Goal: Task Accomplishment & Management: Use online tool/utility

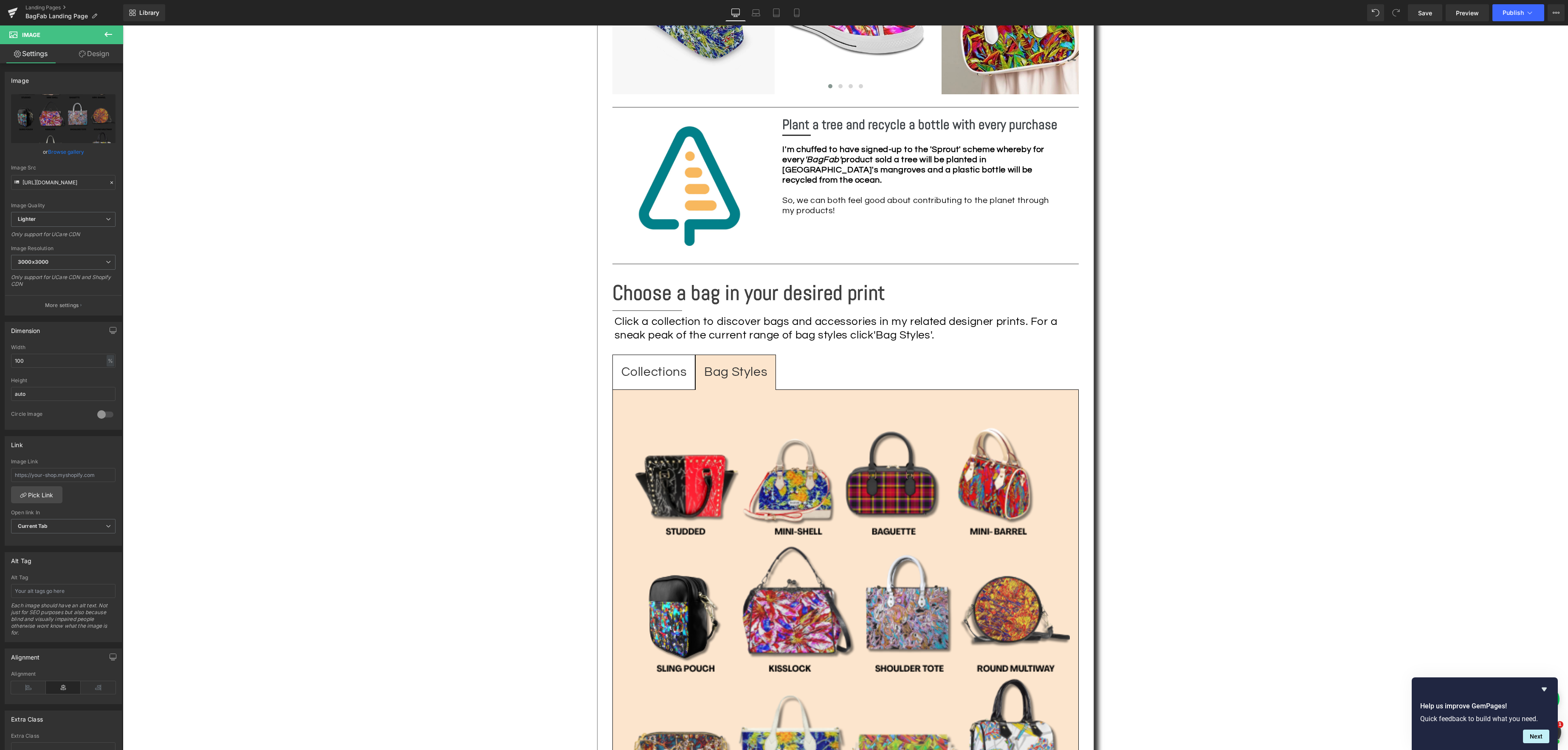
scroll to position [949, 0]
click at [831, 323] on div "Click a collection to discover bags and accessories in my related designer prin…" at bounding box center [847, 328] width 464 height 26
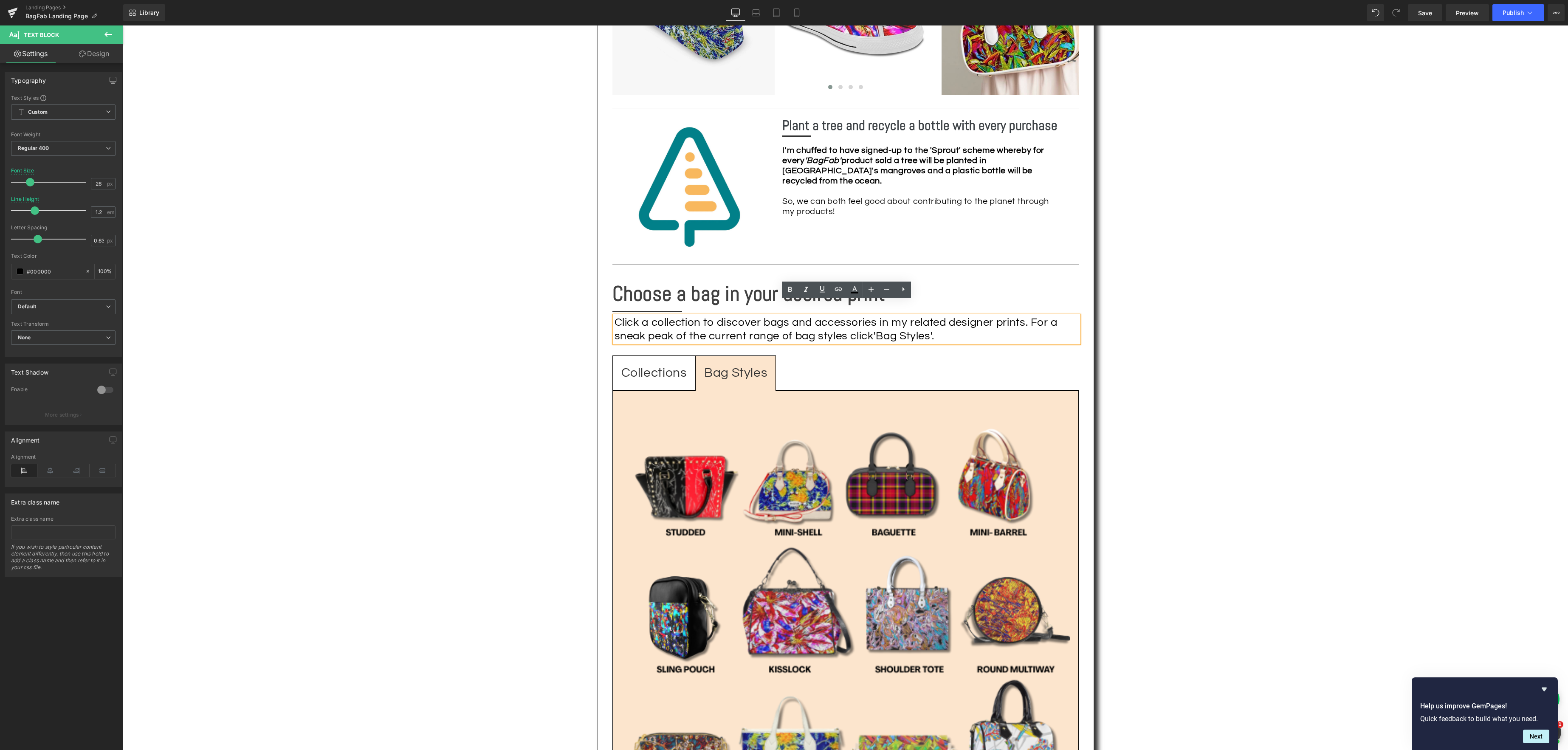
drag, startPoint x: 852, startPoint y: 323, endPoint x: 868, endPoint y: 320, distance: 16.3
click at [852, 323] on div "Click a collection to discover bags and accessories in my related designer prin…" at bounding box center [847, 328] width 464 height 26
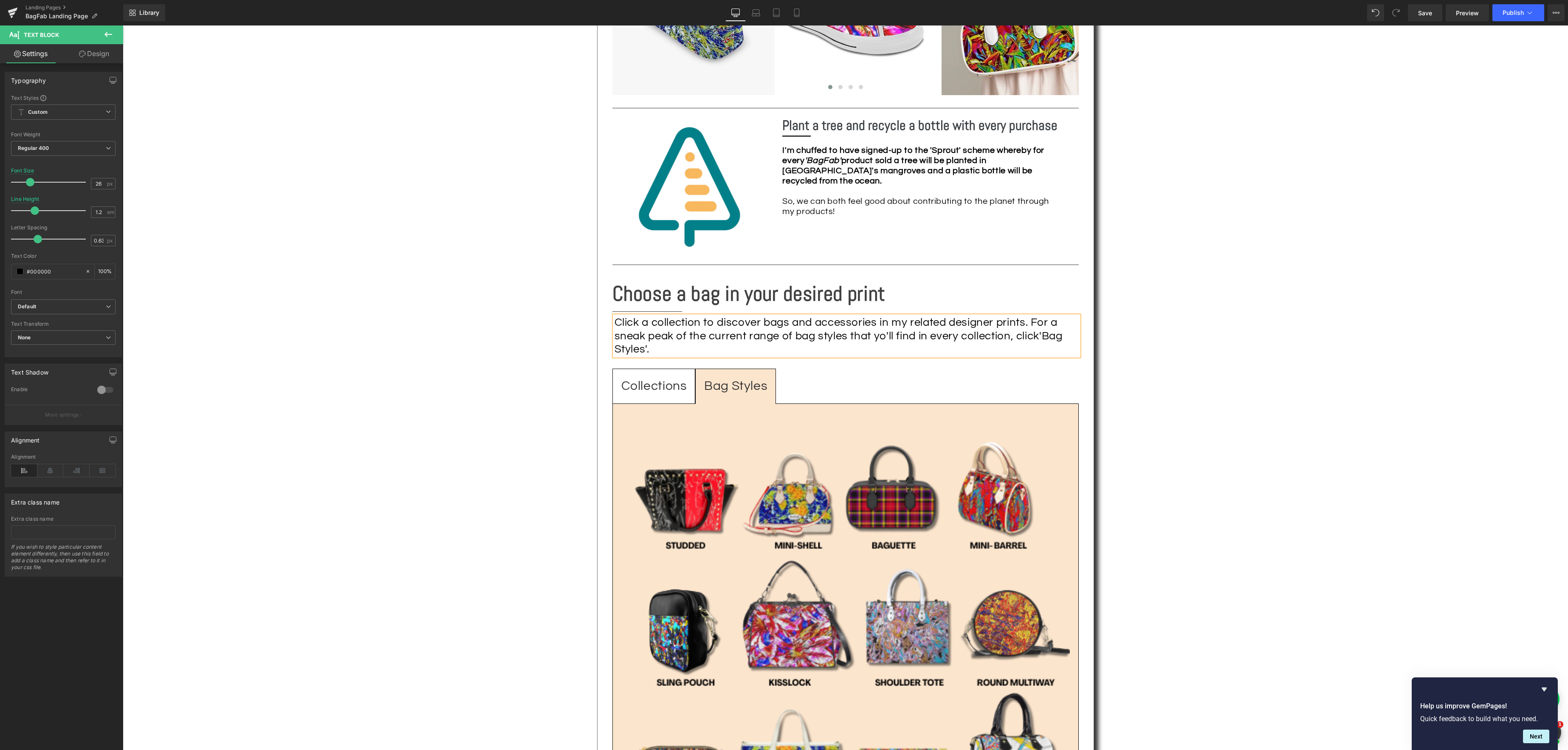
click at [885, 320] on div "Click a collection to discover bags and accessories in my related designer prin…" at bounding box center [847, 335] width 464 height 40
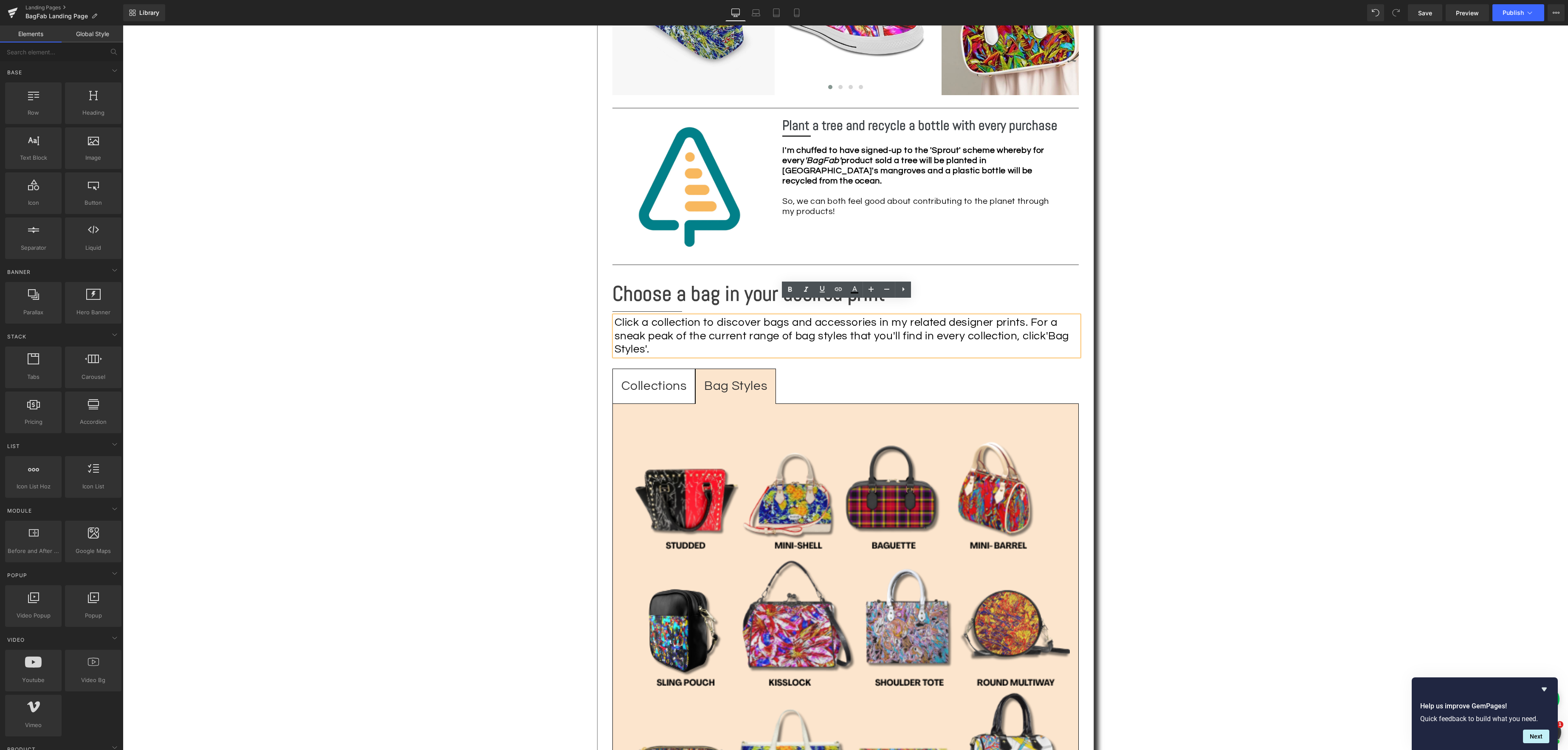
click at [1164, 359] on div "Text Block Image Fun fashion with social responsibility! Heading Separator Shar…" at bounding box center [845, 154] width 1446 height 1768
click at [1430, 10] on span "Save" at bounding box center [1425, 13] width 14 height 9
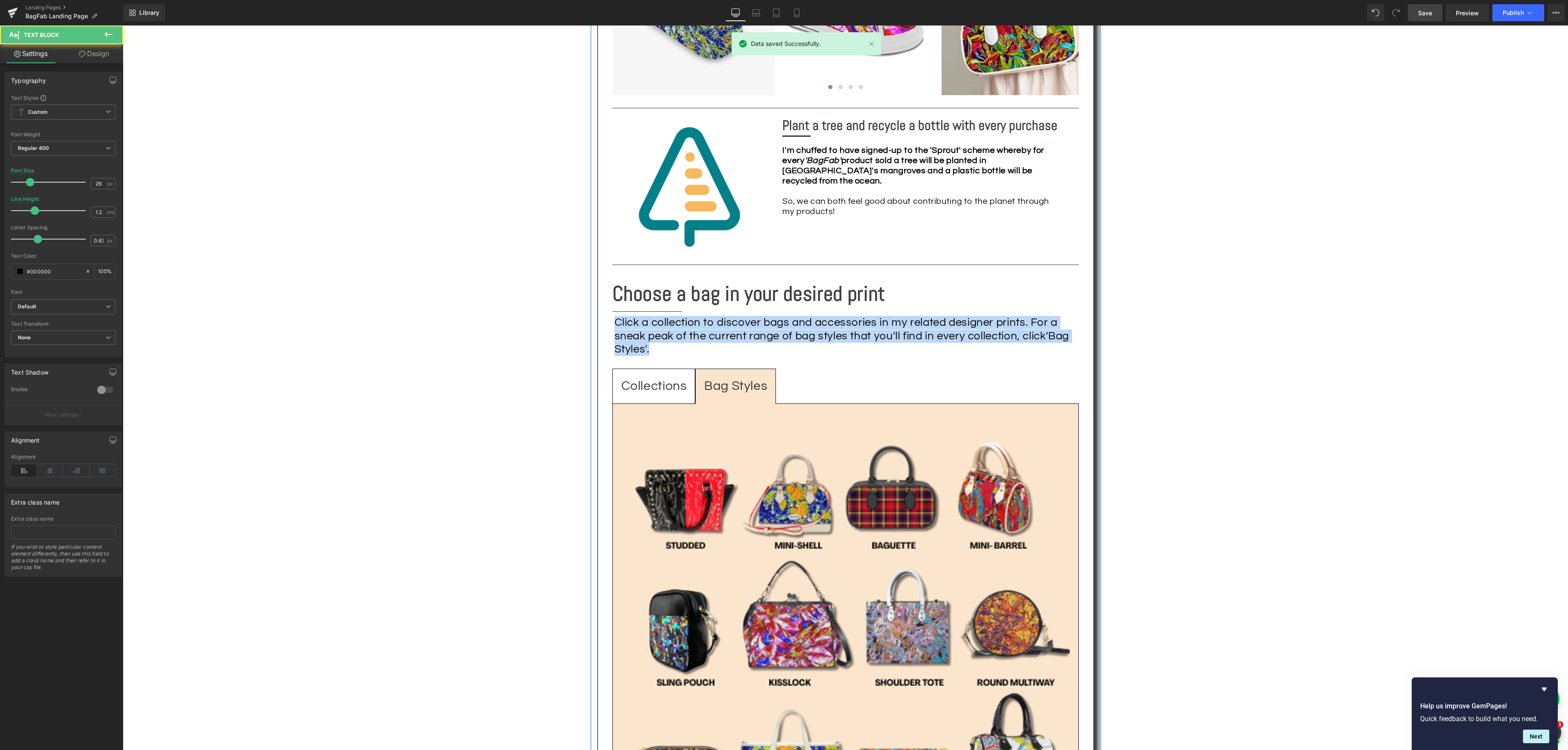
drag, startPoint x: 662, startPoint y: 331, endPoint x: 603, endPoint y: 304, distance: 64.9
click at [604, 304] on div "Image Fun fashion with social responsibility! Heading Separator Share: Text Blo…" at bounding box center [845, 96] width 497 height 1617
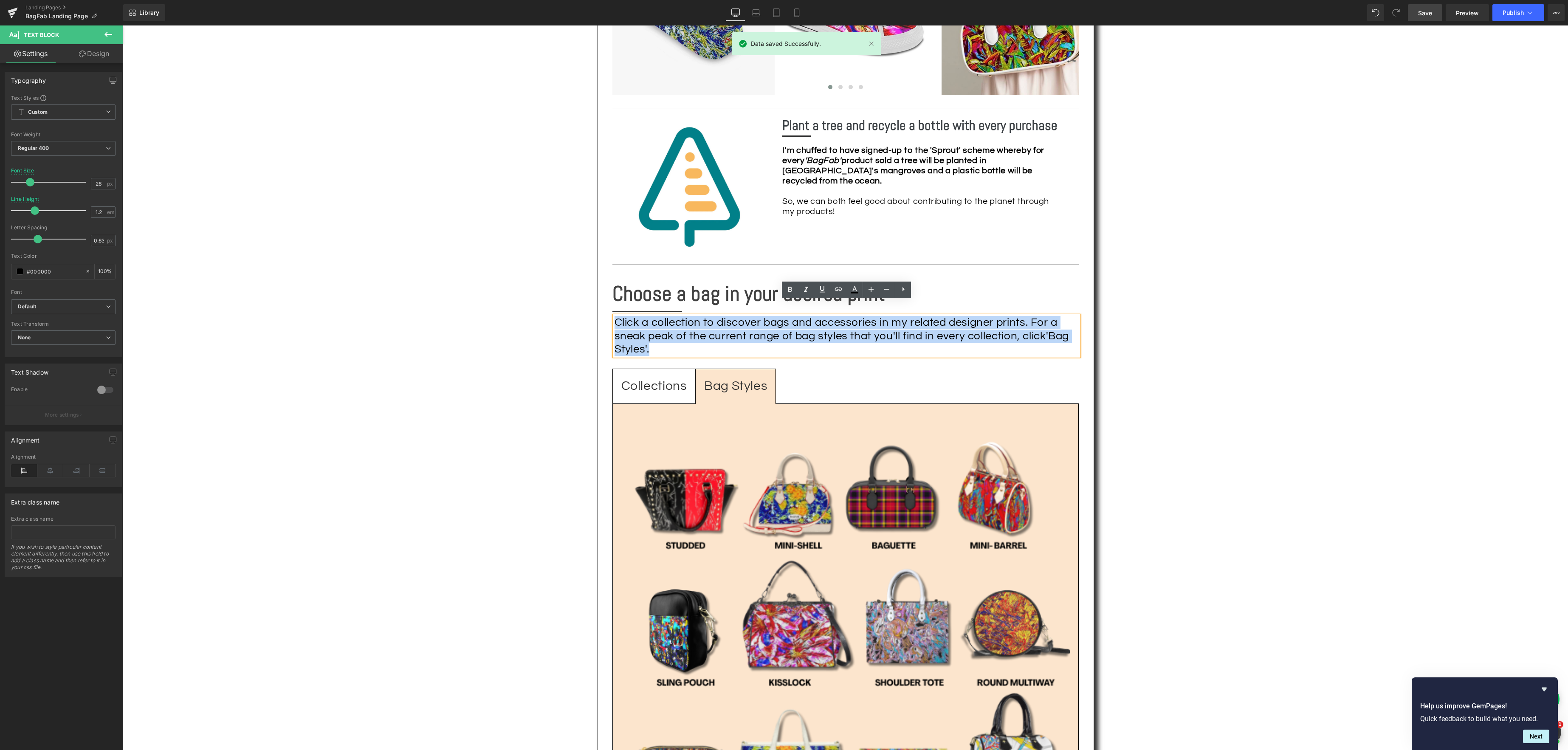
copy div "Click a collection to discover bags and accessories in my related designer prin…"
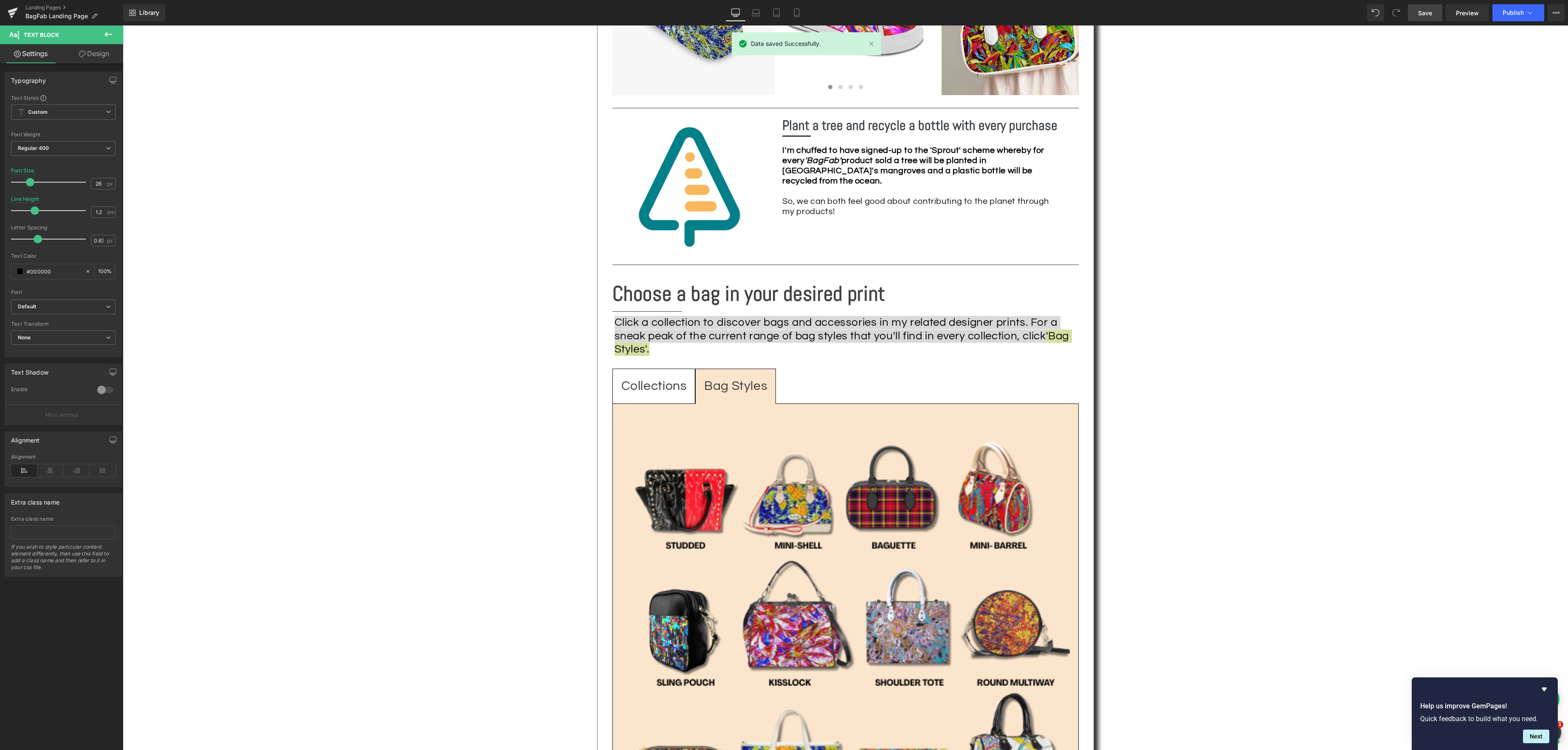
click at [1427, 13] on span "Save" at bounding box center [1425, 13] width 14 height 9
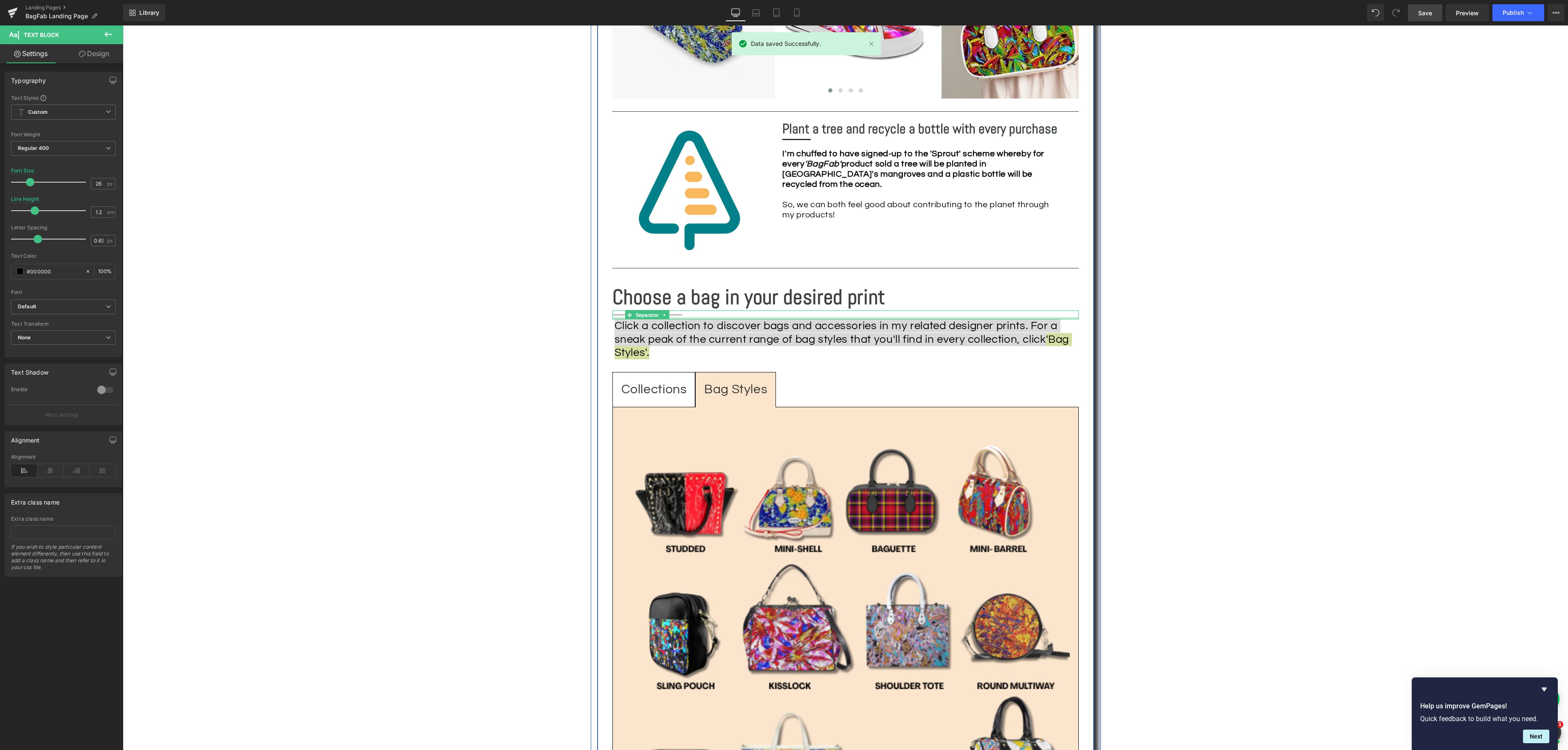
scroll to position [944, 0]
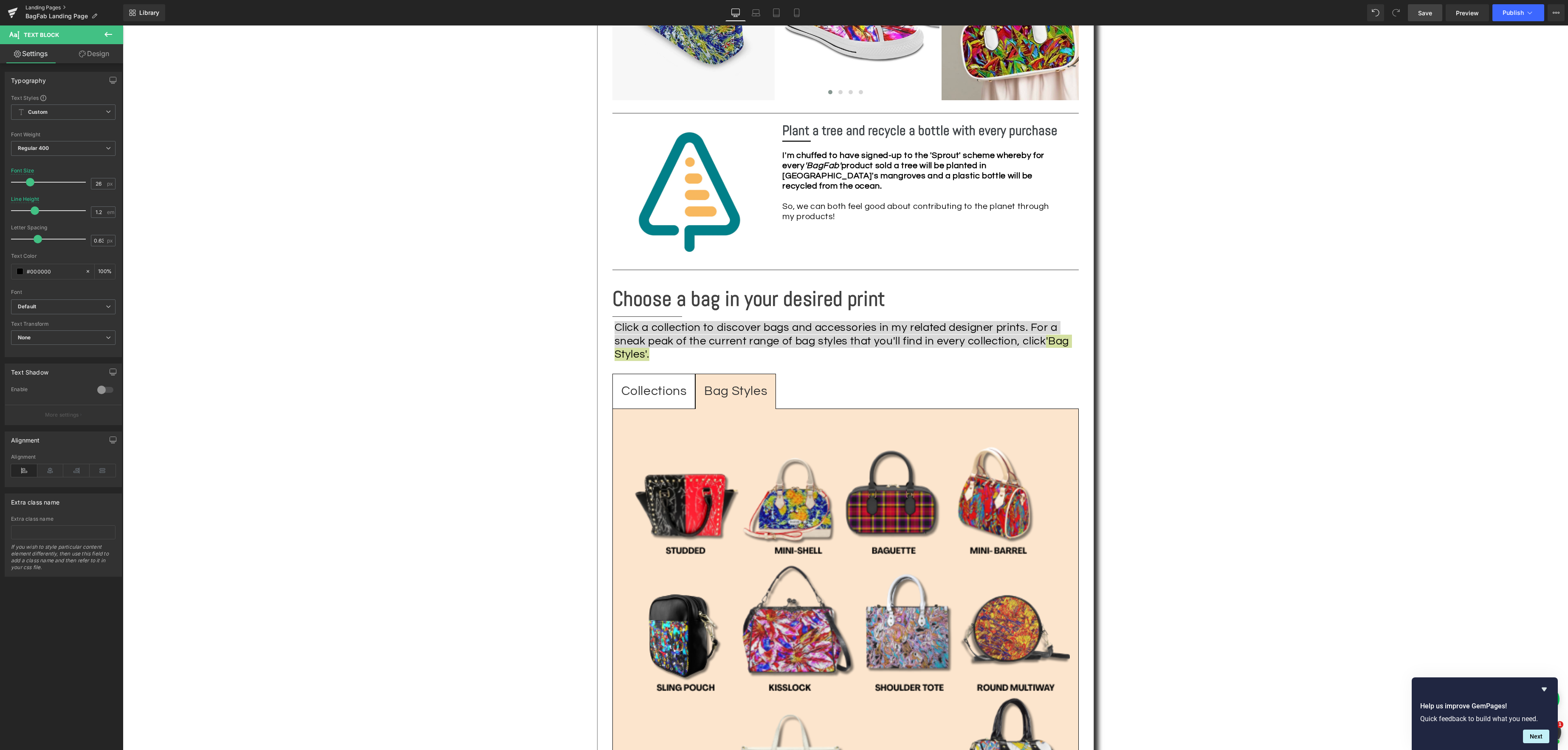
click at [48, 6] on link "Landing Pages" at bounding box center [74, 8] width 98 height 7
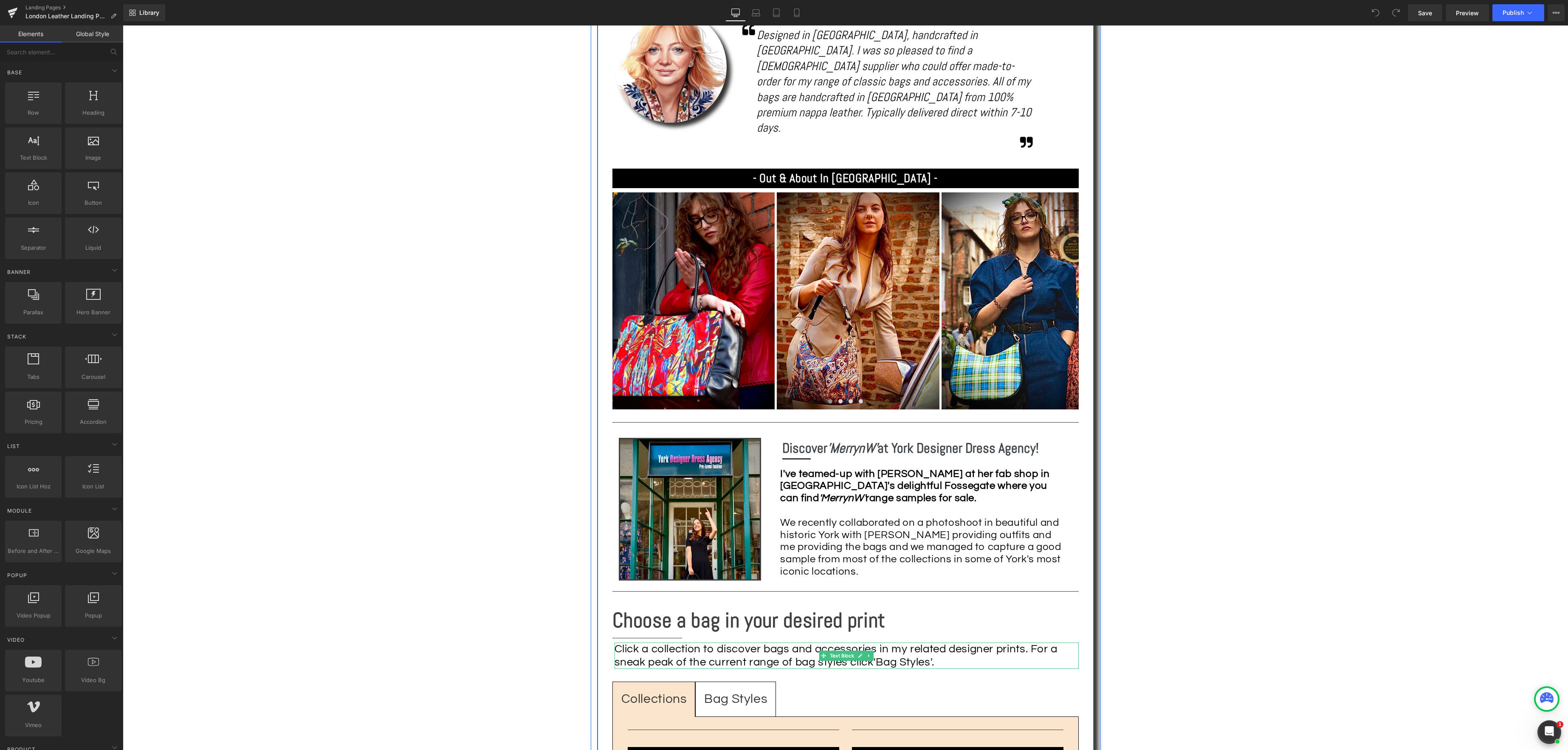
click at [926, 656] on span "'Bag Styles'." at bounding box center [904, 661] width 61 height 11
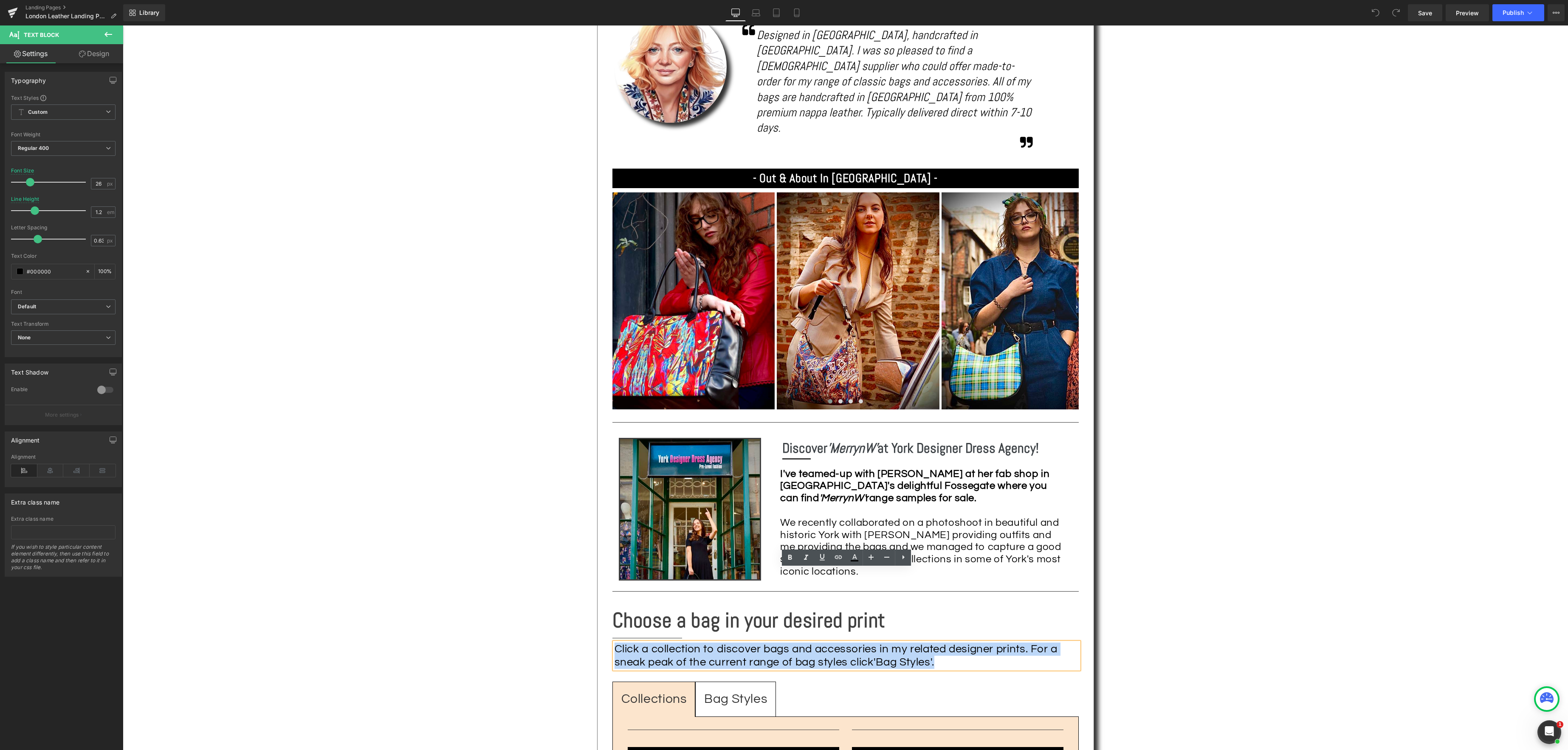
drag, startPoint x: 941, startPoint y: 589, endPoint x: 615, endPoint y: 576, distance: 326.3
click at [615, 642] on div "Click a collection to discover bags and accessories in my related designer prin…" at bounding box center [847, 655] width 464 height 26
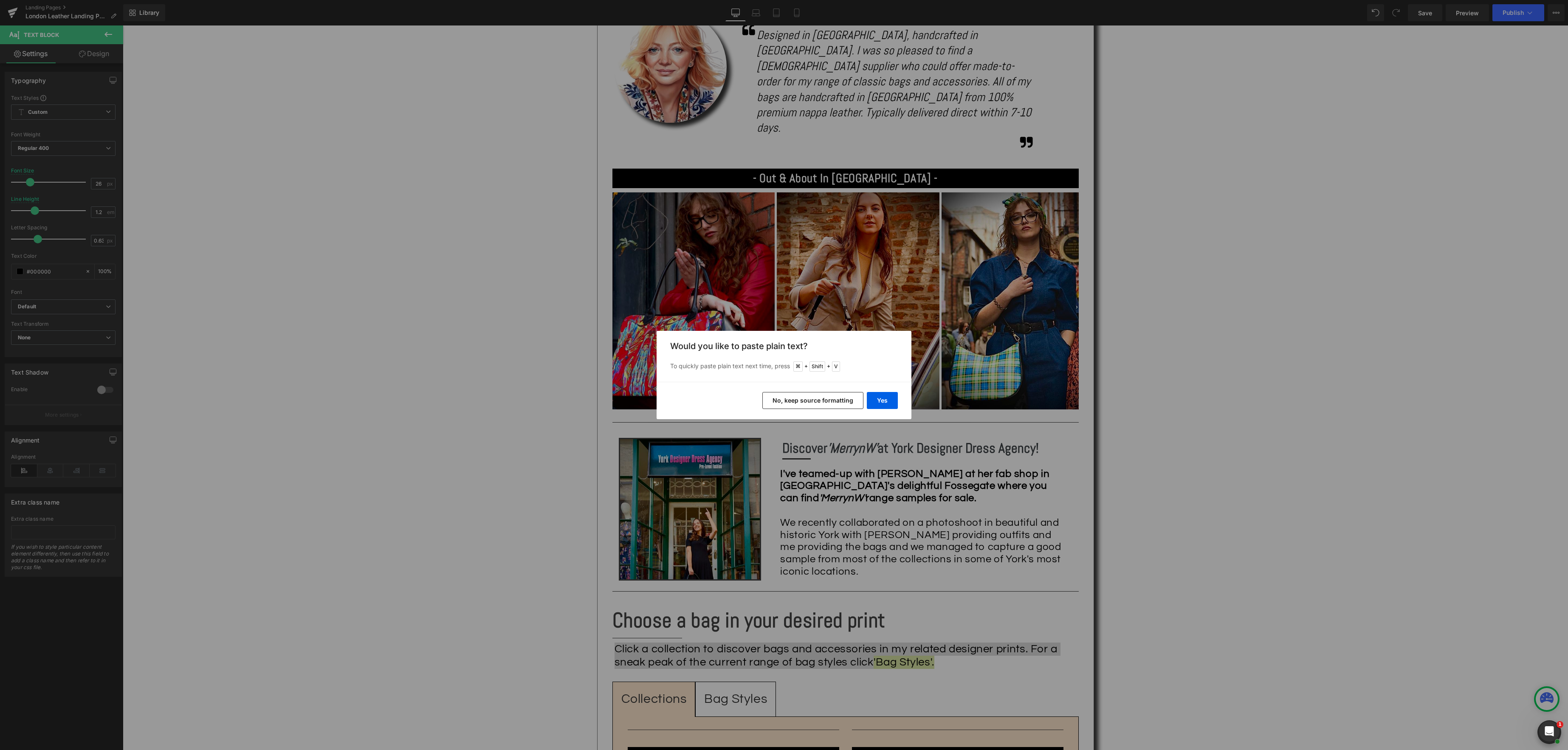
click at [818, 402] on button "No, keep source formatting" at bounding box center [813, 401] width 101 height 17
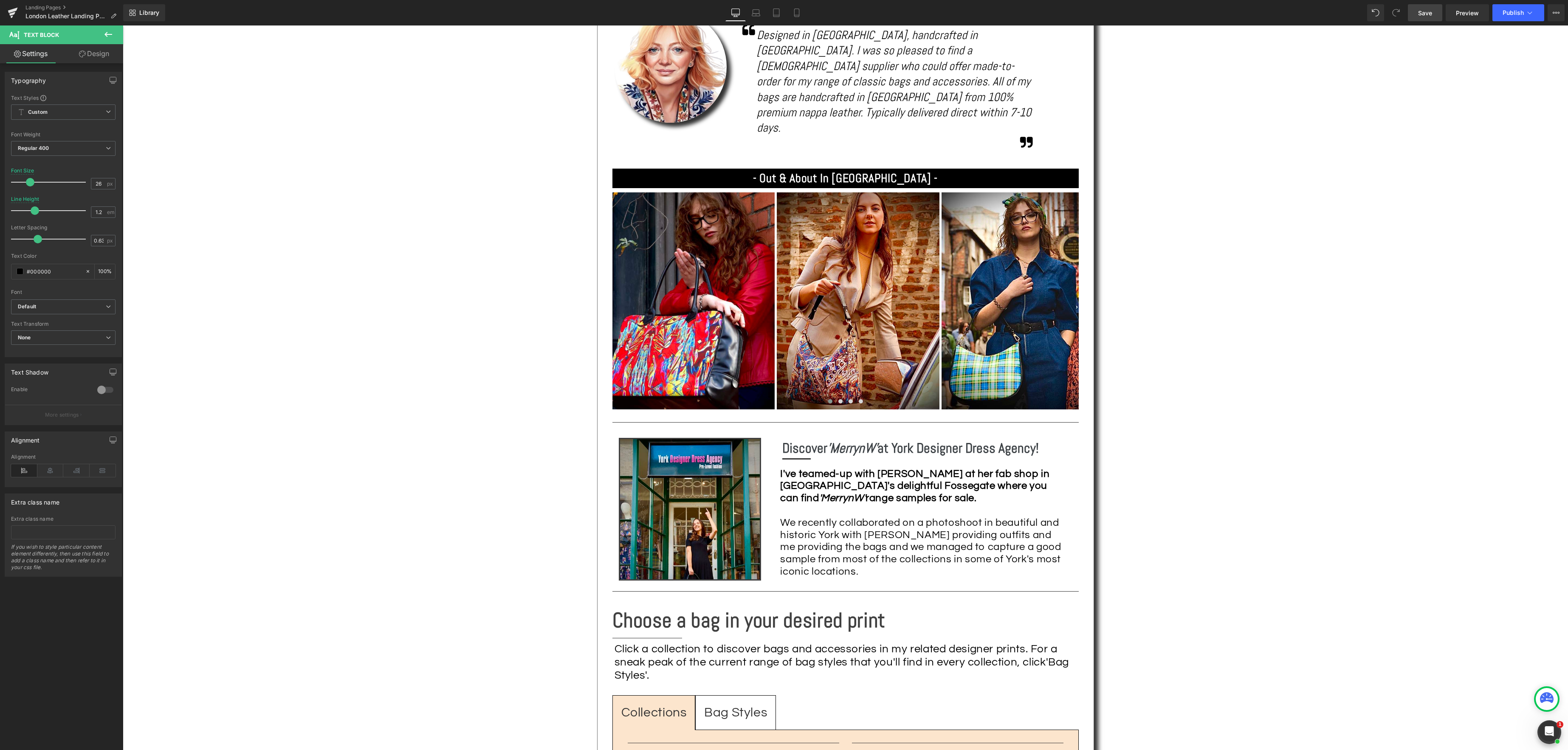
click at [1428, 14] on span "Save" at bounding box center [1425, 13] width 14 height 9
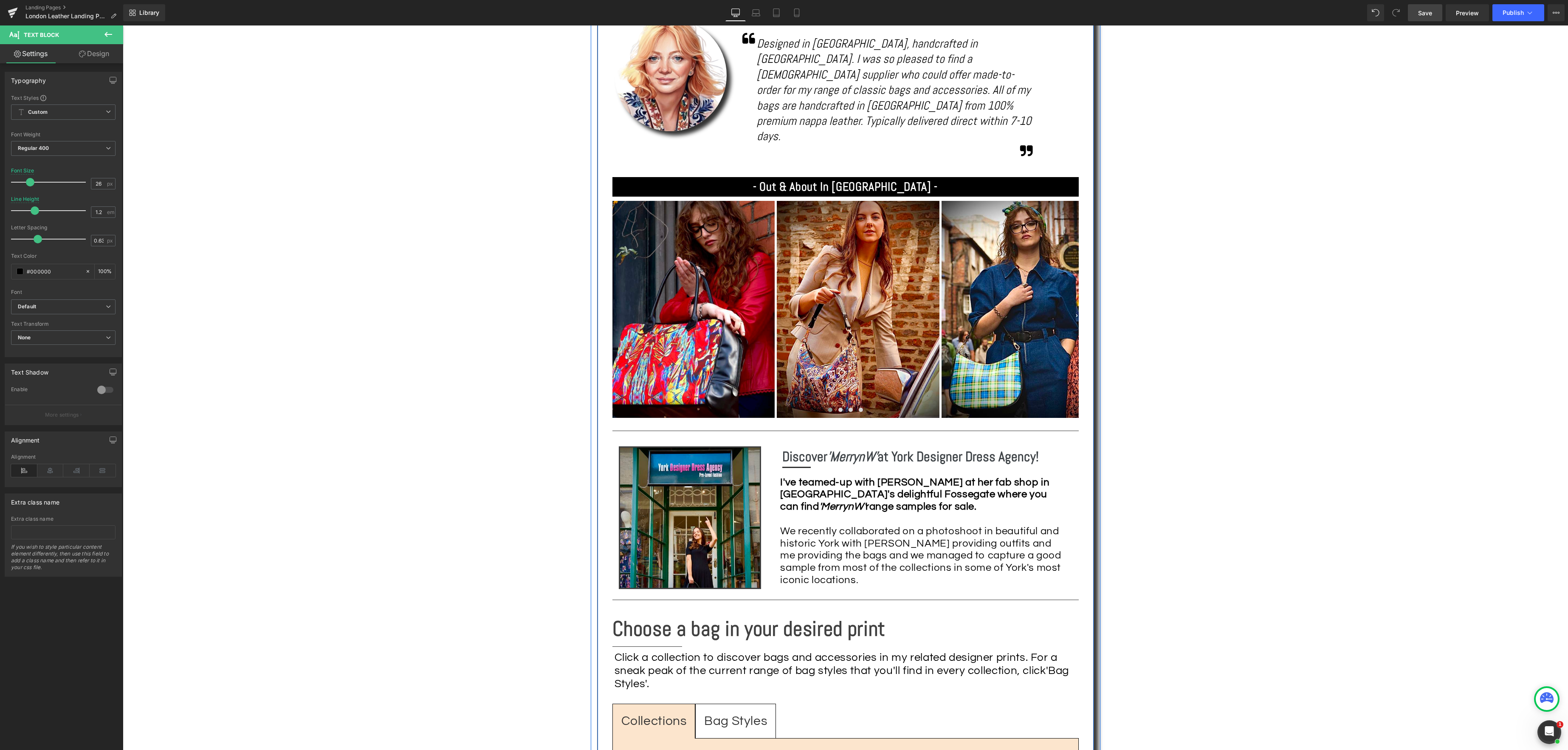
scroll to position [656, 0]
